Goal: Task Accomplishment & Management: Use online tool/utility

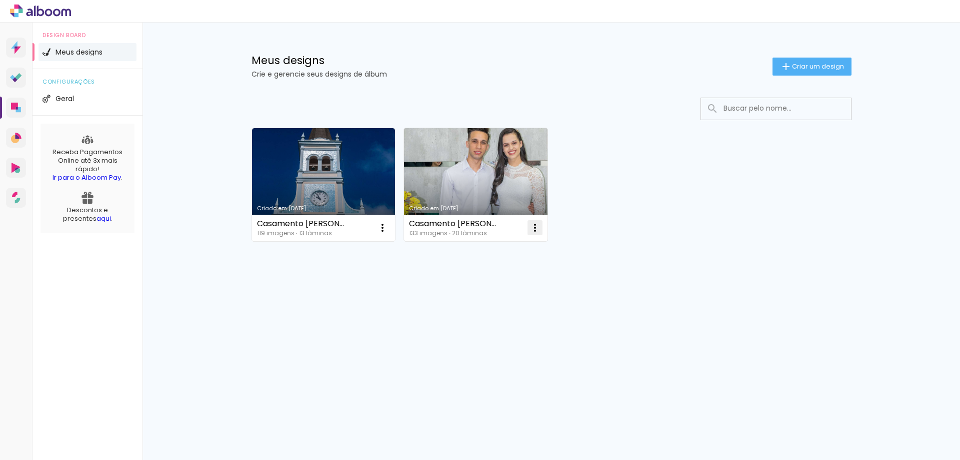
click at [539, 226] on iron-icon at bounding box center [535, 228] width 12 height 12
click at [495, 290] on paper-item "Excluir" at bounding box center [495, 294] width 99 height 20
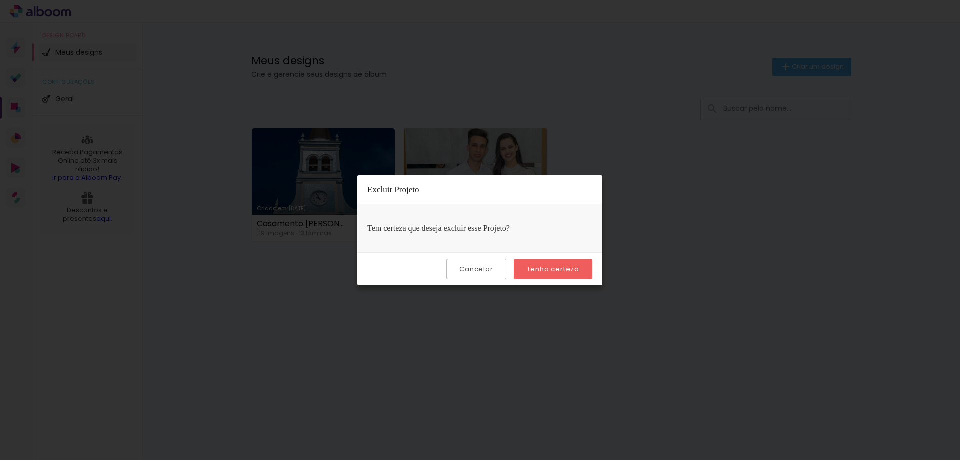
click at [0, 0] on slot "Cancelar" at bounding box center [0, 0] width 0 height 0
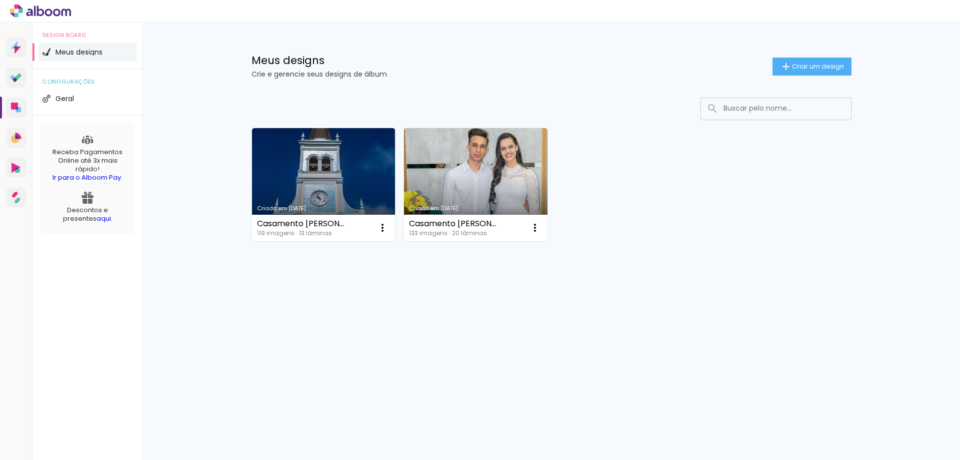
click at [336, 182] on link "Criado em [DATE]" at bounding box center [324, 184] width 144 height 113
click at [313, 184] on link "Criado em [DATE]" at bounding box center [324, 184] width 144 height 113
